Goal: Task Accomplishment & Management: Use online tool/utility

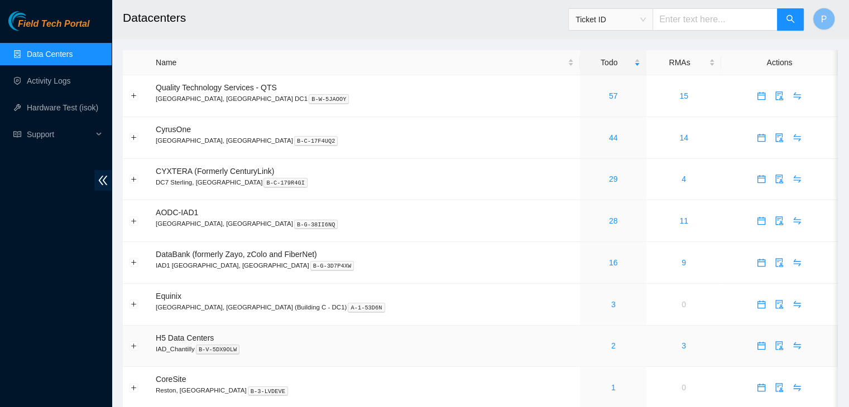
click at [586, 346] on div "2" at bounding box center [613, 346] width 54 height 12
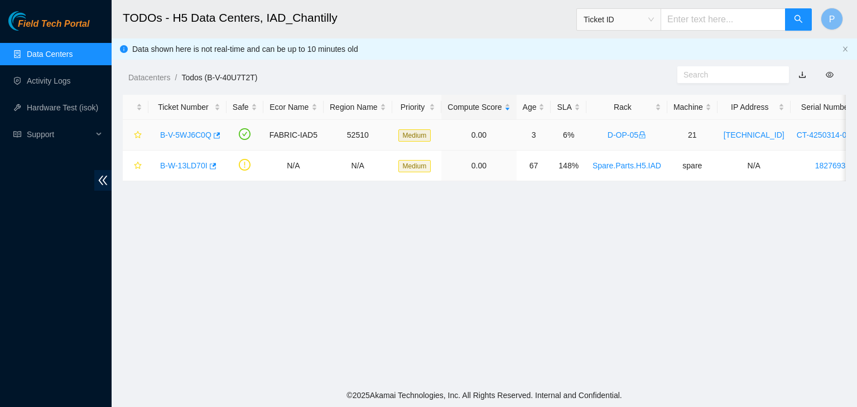
click at [179, 139] on link "B-V-5WJ6C0Q" at bounding box center [185, 135] width 51 height 9
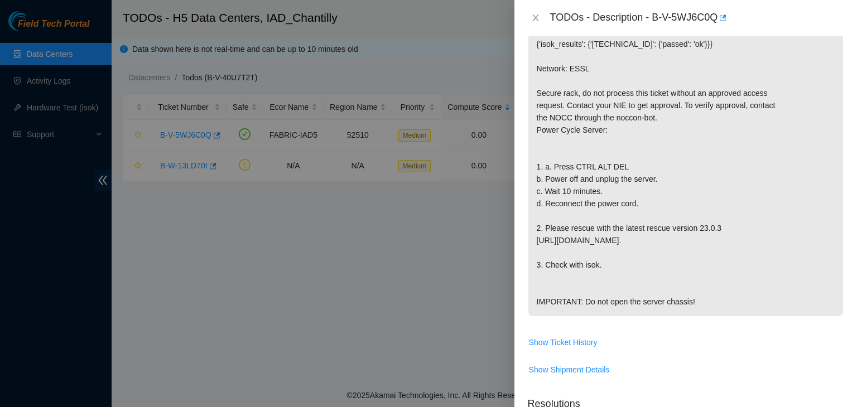
scroll to position [223, 0]
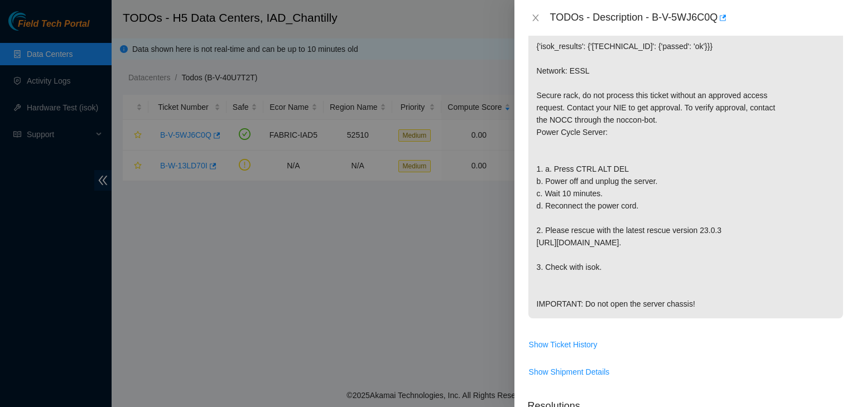
click at [212, 271] on div at bounding box center [428, 203] width 857 height 407
click at [540, 20] on button "Close" at bounding box center [536, 18] width 16 height 11
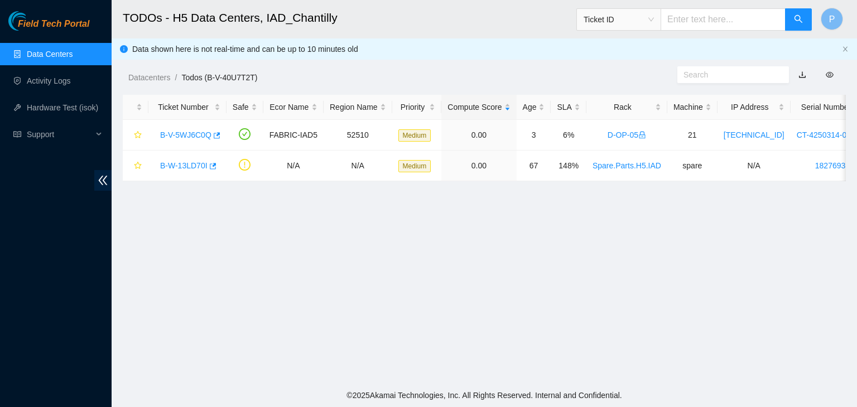
scroll to position [260, 0]
click at [73, 50] on link "Data Centers" at bounding box center [50, 54] width 46 height 9
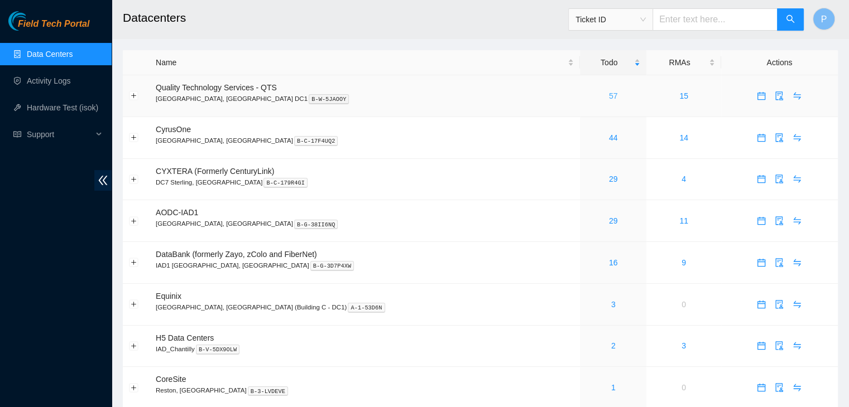
click at [609, 94] on link "57" at bounding box center [613, 96] width 9 height 9
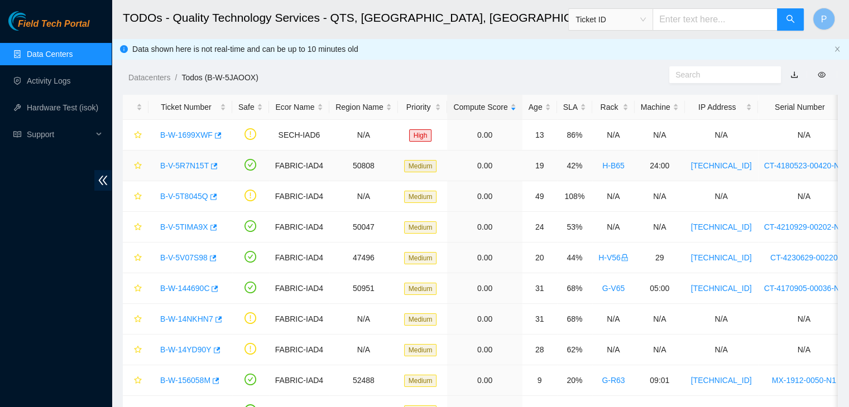
click at [162, 170] on div "B-V-5R7N15T" at bounding box center [190, 166] width 71 height 18
click at [187, 161] on link "B-V-5R7N15T" at bounding box center [184, 165] width 49 height 9
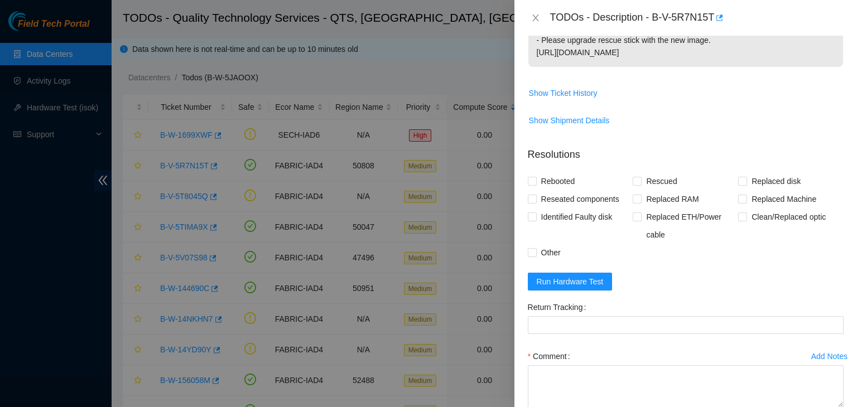
scroll to position [272, 0]
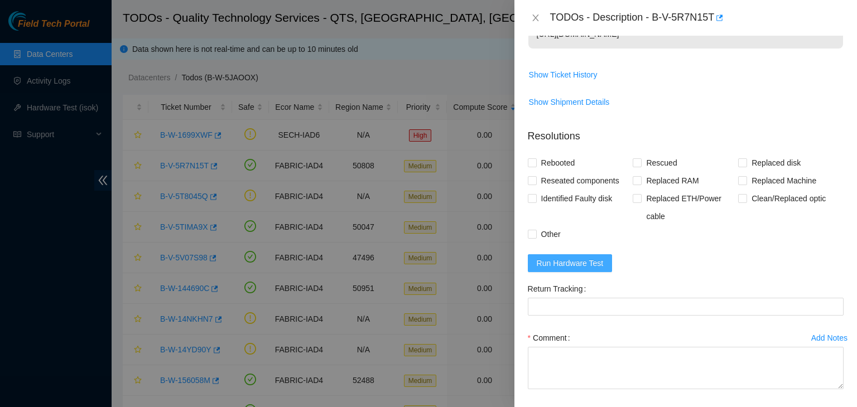
click at [575, 271] on button "Run Hardware Test" at bounding box center [570, 263] width 85 height 18
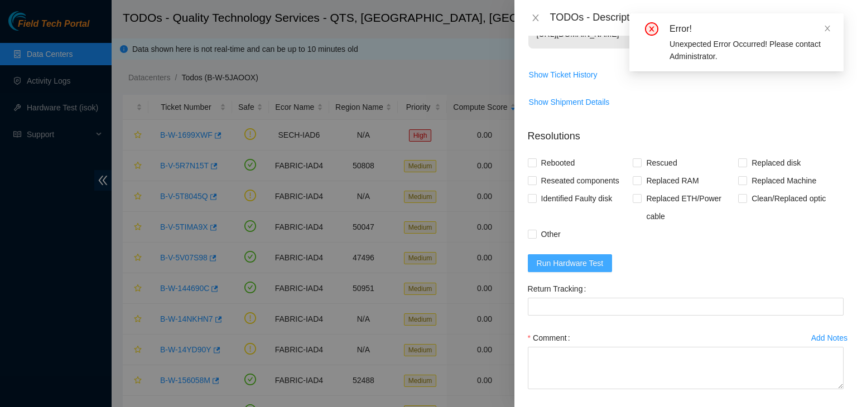
click at [580, 259] on span "Run Hardware Test" at bounding box center [570, 263] width 67 height 12
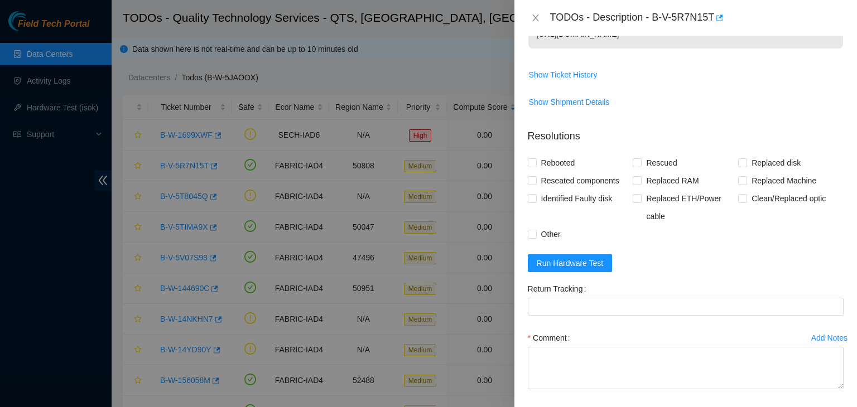
click at [88, 282] on div at bounding box center [428, 203] width 857 height 407
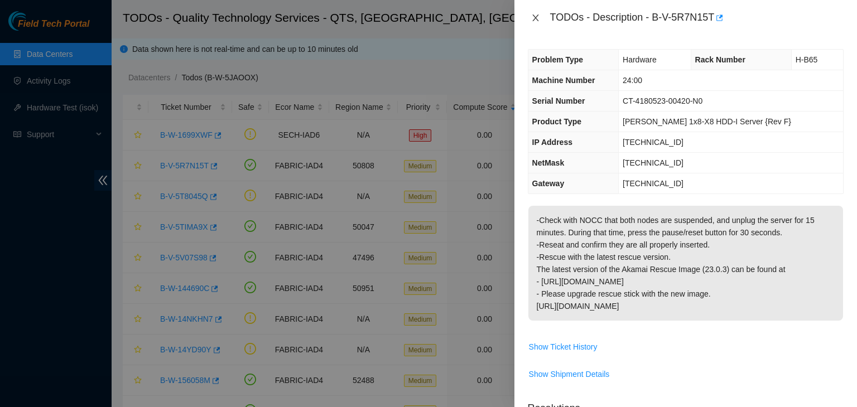
click at [533, 15] on icon "close" at bounding box center [535, 17] width 9 height 9
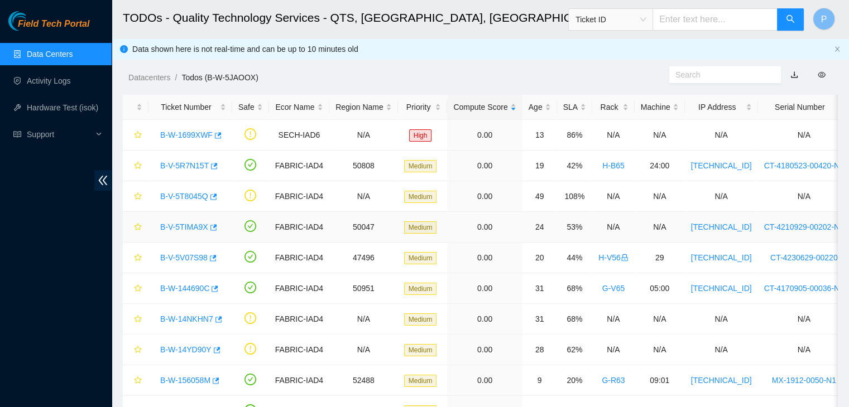
click at [173, 224] on link "B-V-5TIMA9X" at bounding box center [184, 227] width 48 height 9
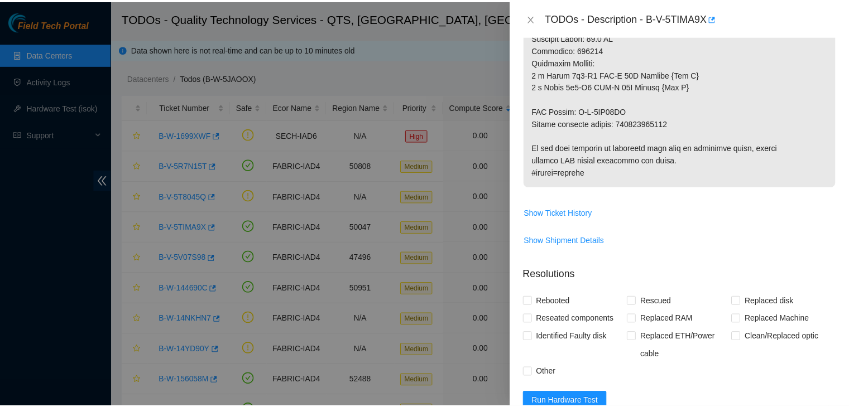
scroll to position [794, 0]
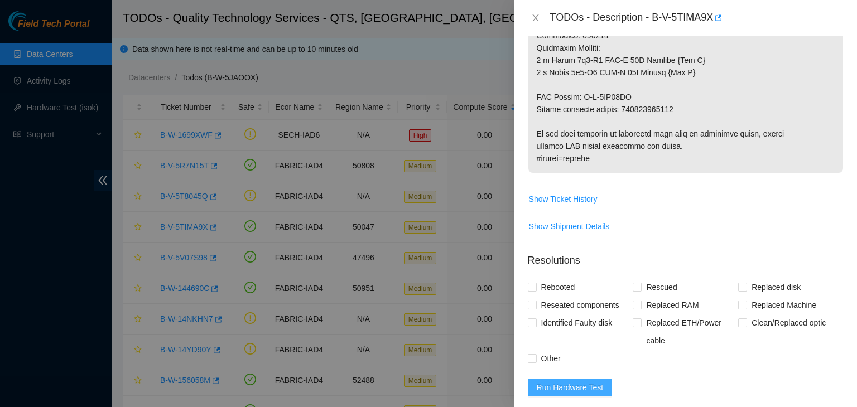
click at [576, 379] on button "Run Hardware Test" at bounding box center [570, 388] width 85 height 18
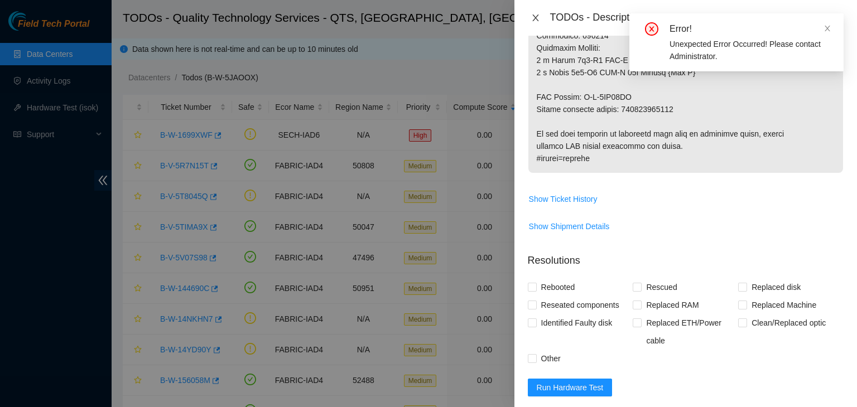
click at [536, 18] on icon "close" at bounding box center [535, 18] width 6 height 7
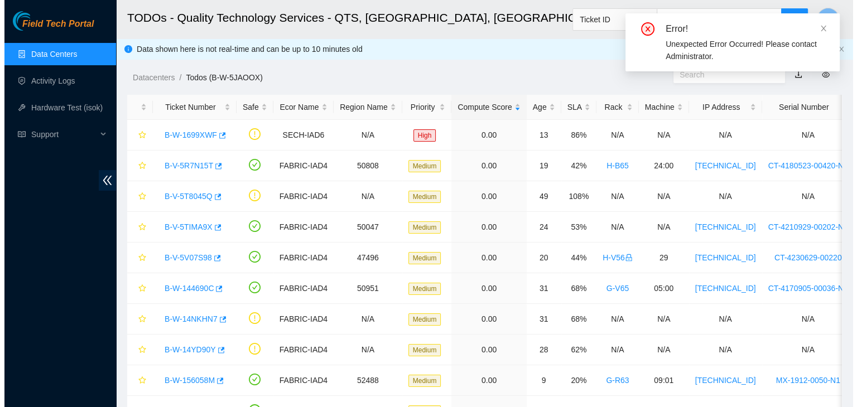
scroll to position [328, 0]
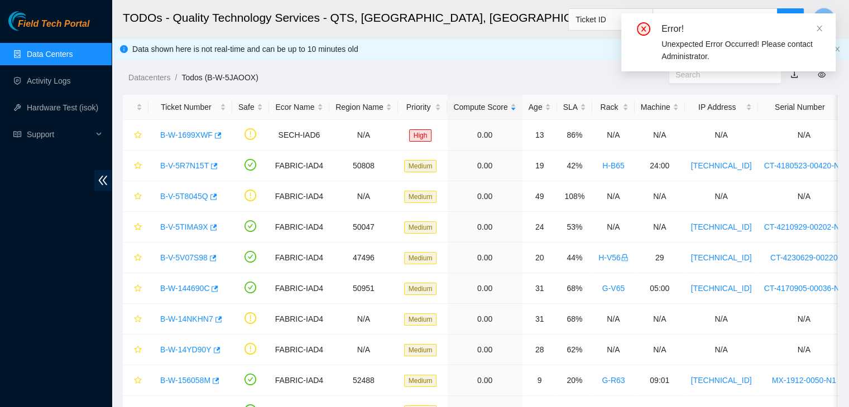
click at [60, 50] on link "Data Centers" at bounding box center [50, 54] width 46 height 9
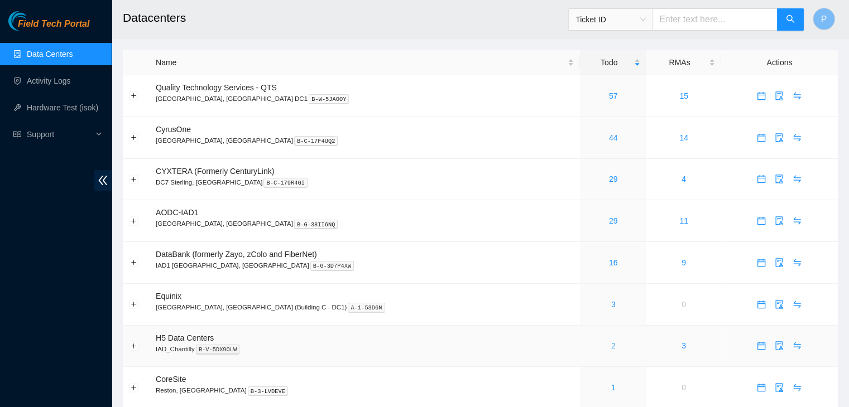
click at [611, 348] on link "2" at bounding box center [613, 345] width 4 height 9
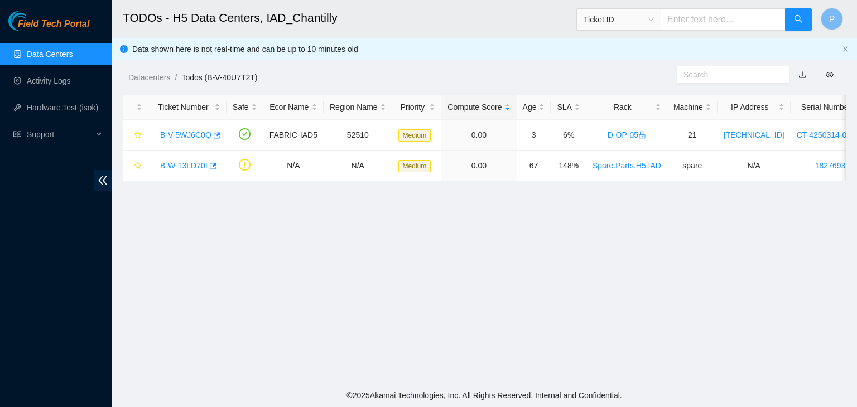
click at [223, 297] on main "TODOs - H5 Data Centers, IAD_Chantilly Ticket ID P Data shown here is not real-…" at bounding box center [484, 192] width 745 height 384
click at [187, 135] on link "B-V-5WJ6C0Q" at bounding box center [185, 135] width 51 height 9
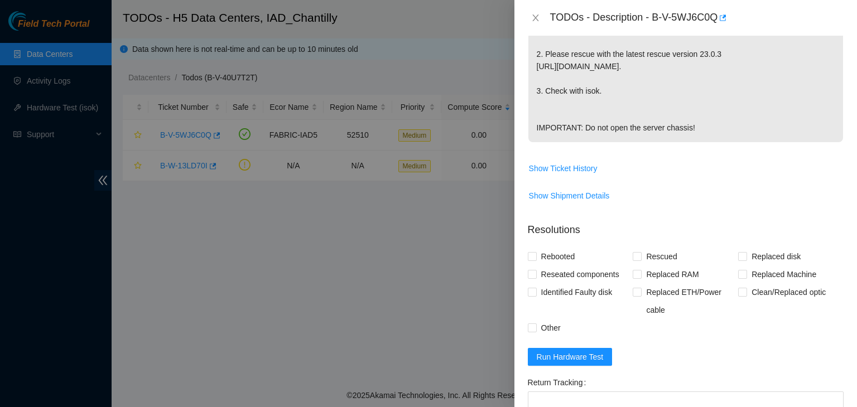
scroll to position [539, 0]
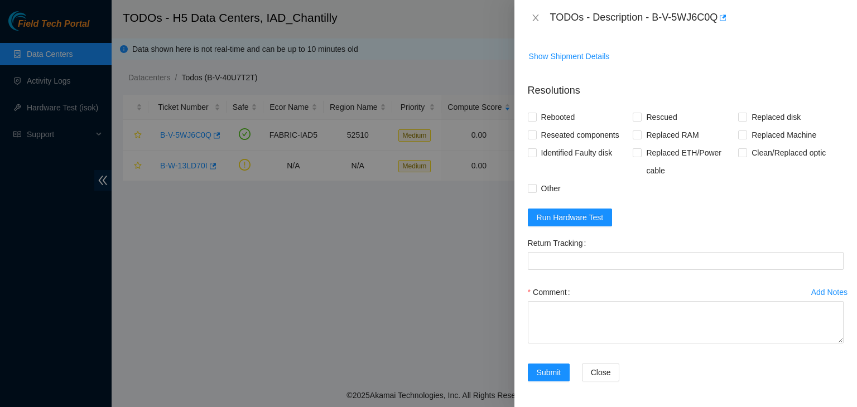
click at [581, 228] on form "Resolutions Rebooted Rescued Replaced disk Reseated components Replaced RAM Rep…" at bounding box center [686, 234] width 316 height 321
click at [581, 223] on button "Run Hardware Test" at bounding box center [570, 218] width 85 height 18
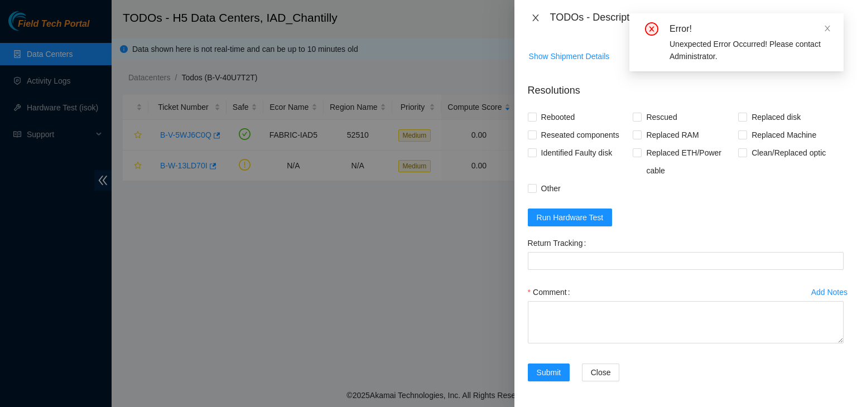
click at [538, 13] on icon "close" at bounding box center [535, 17] width 9 height 9
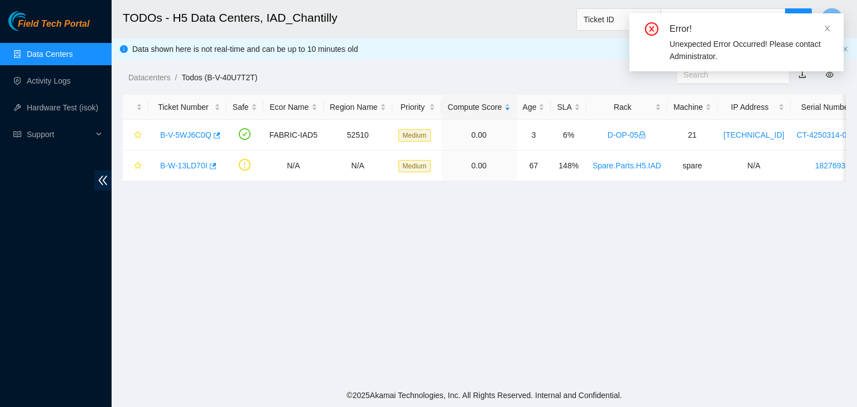
scroll to position [257, 0]
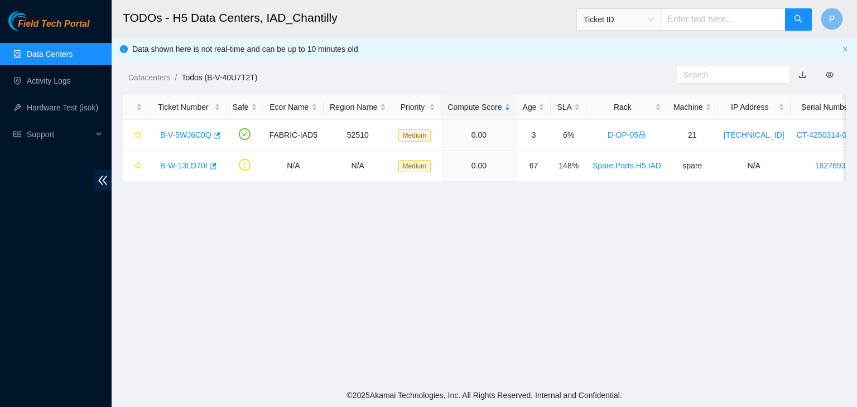
click at [228, 296] on main "TODOs - H5 Data Centers, IAD_Chantilly Ticket ID P Data shown here is not real-…" at bounding box center [484, 192] width 745 height 384
click at [176, 141] on div "B-V-5WJ6C0Q" at bounding box center [188, 135] width 66 height 18
click at [186, 137] on link "B-V-5WJ6C0Q" at bounding box center [185, 135] width 51 height 9
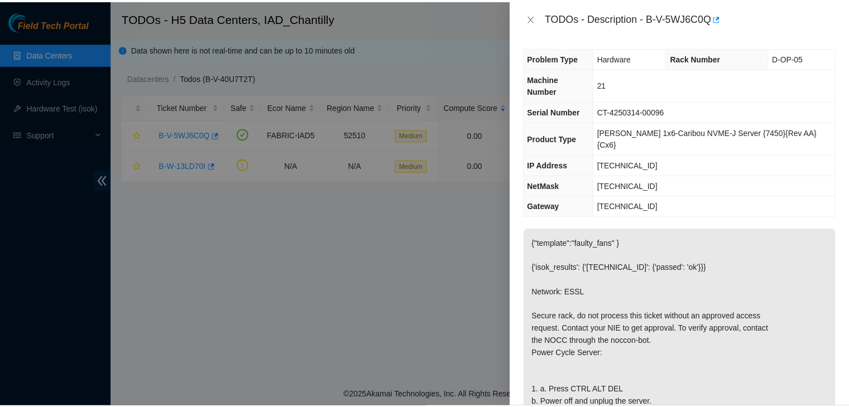
scroll to position [0, 0]
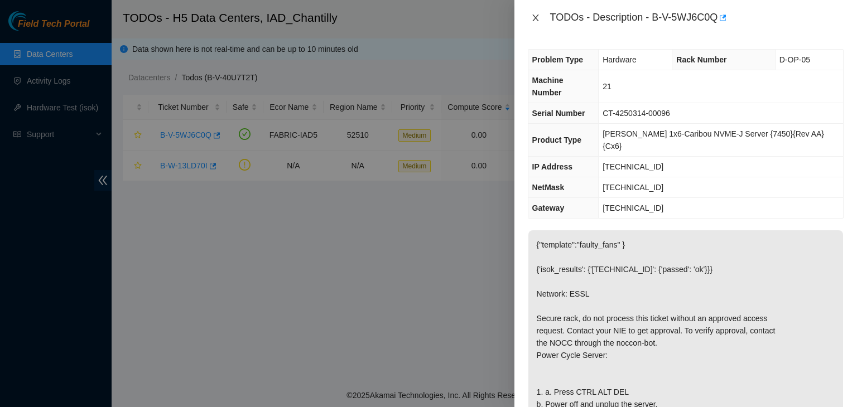
click at [536, 18] on icon "close" at bounding box center [535, 17] width 9 height 9
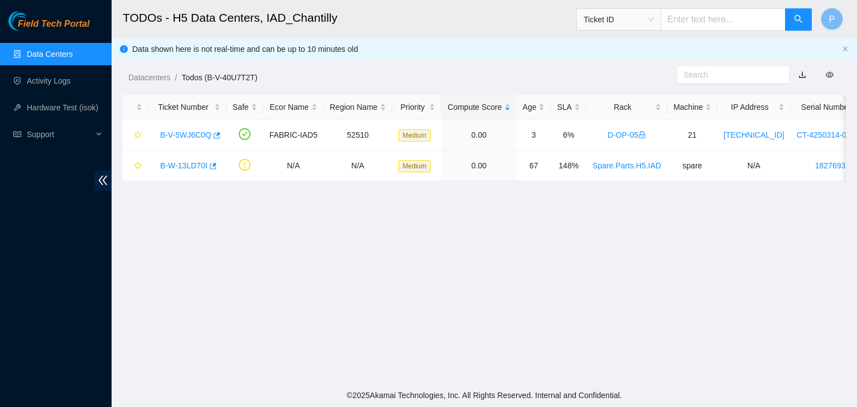
click at [73, 59] on link "Data Centers" at bounding box center [50, 54] width 46 height 9
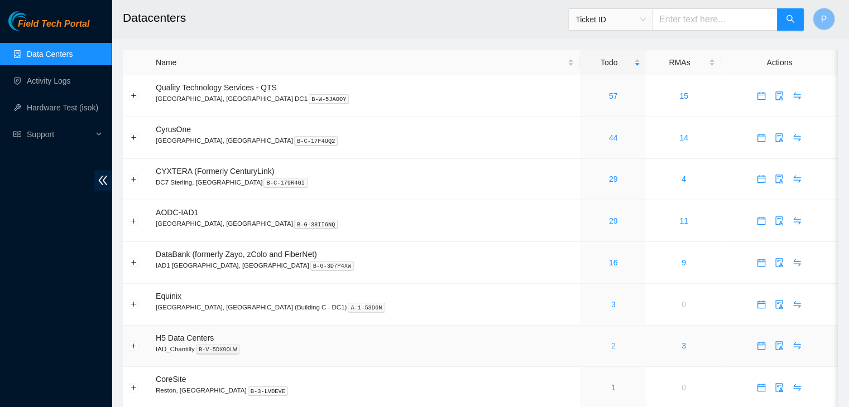
click at [611, 345] on link "2" at bounding box center [613, 345] width 4 height 9
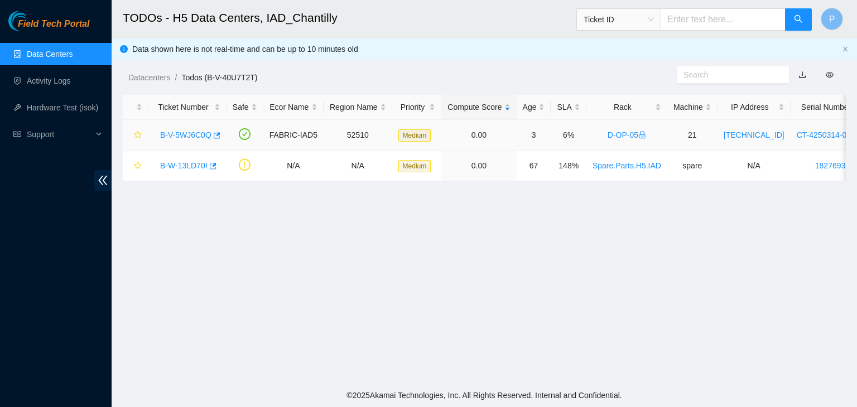
click at [170, 134] on link "B-V-5WJ6C0Q" at bounding box center [185, 135] width 51 height 9
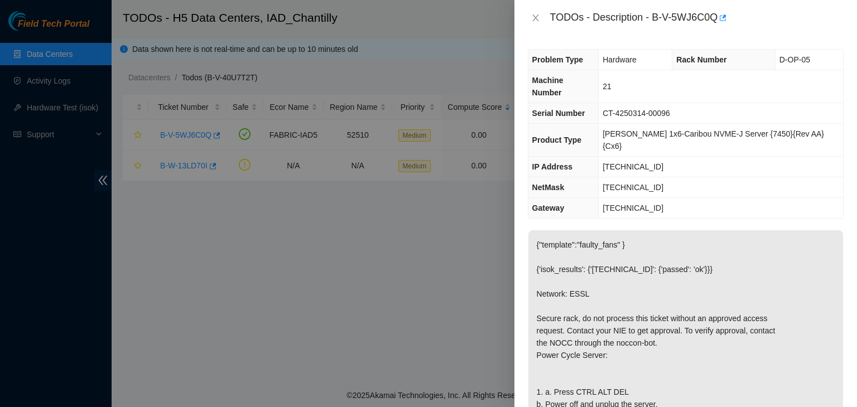
click at [8, 325] on div at bounding box center [428, 203] width 857 height 407
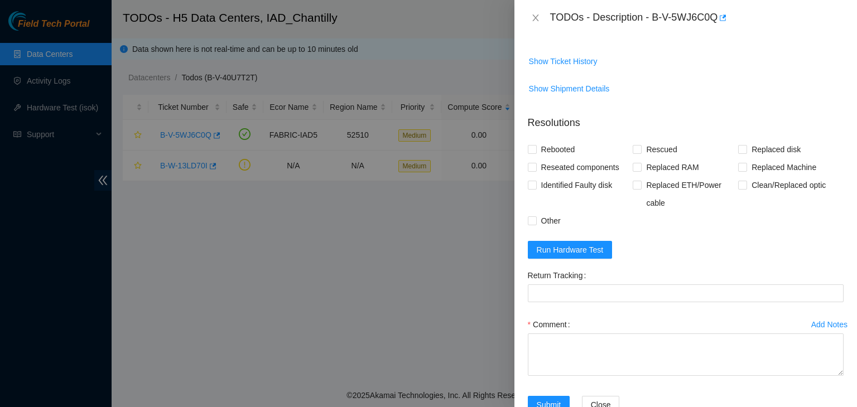
scroll to position [520, 0]
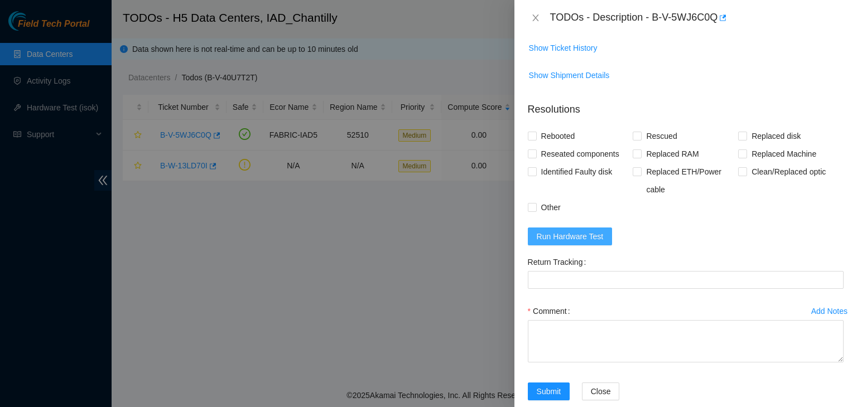
click at [588, 236] on span "Run Hardware Test" at bounding box center [570, 236] width 67 height 12
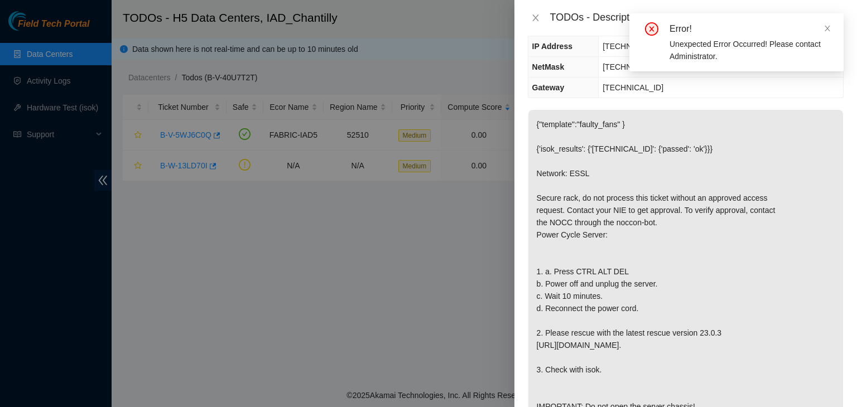
scroll to position [0, 0]
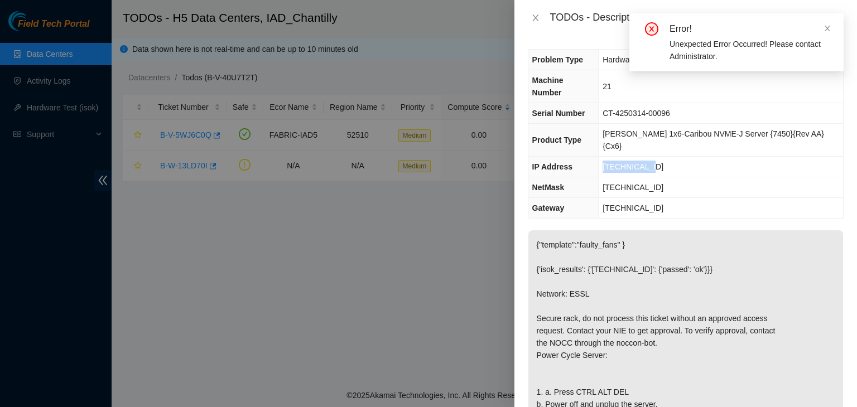
drag, startPoint x: 659, startPoint y: 143, endPoint x: 615, endPoint y: 145, distance: 44.1
click at [615, 157] on td "[TECHNICAL_ID]" at bounding box center [721, 167] width 244 height 21
copy span "[TECHNICAL_ID]"
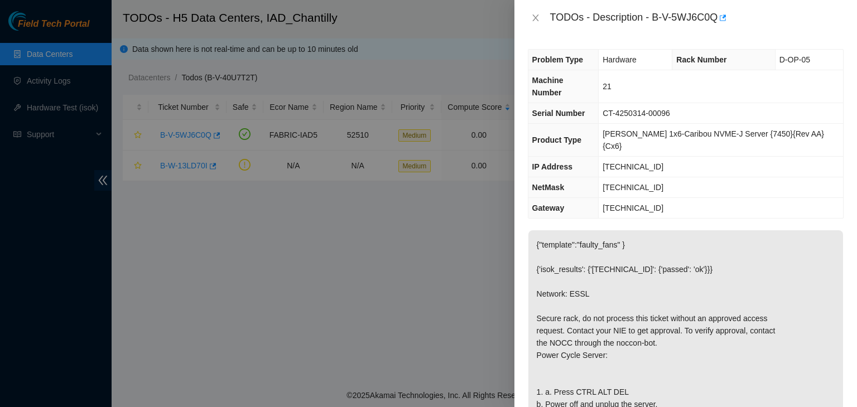
click at [743, 243] on p "{"template":"faulty_fans" } {'isok_results': {'[TECHNICAL_ID]': {'passed': 'ok'…" at bounding box center [685, 385] width 315 height 311
click at [243, 286] on div at bounding box center [428, 203] width 857 height 407
